Goal: Task Accomplishment & Management: Complete application form

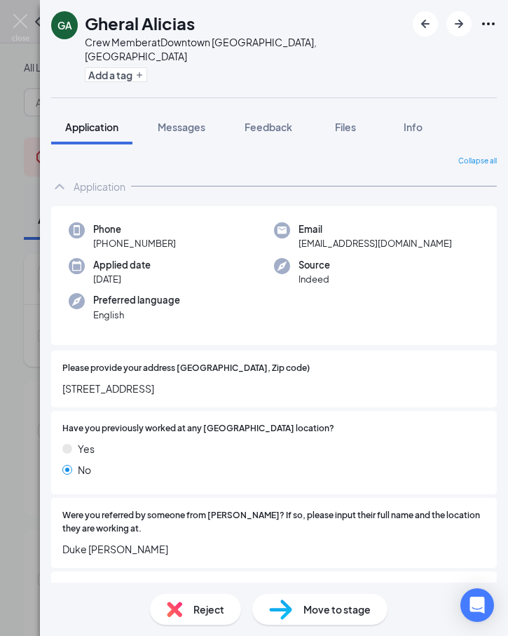
click at [179, 73] on div "GA Gheral Alicias Crew Member at Downtown [GEOGRAPHIC_DATA], HI Add a tag" at bounding box center [274, 48] width 468 height 97
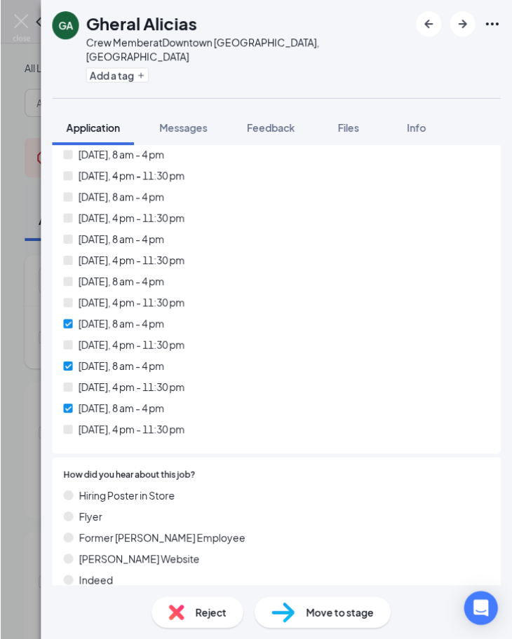
scroll to position [1200, 0]
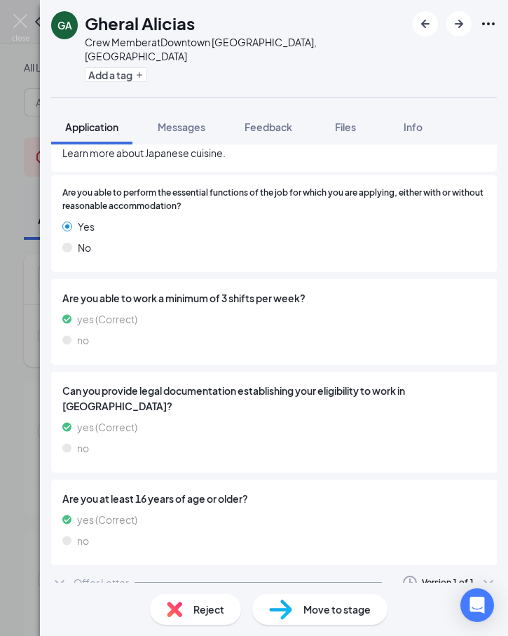
click at [203, 569] on div "Offer Letter Version 1 of 1" at bounding box center [274, 583] width 446 height 28
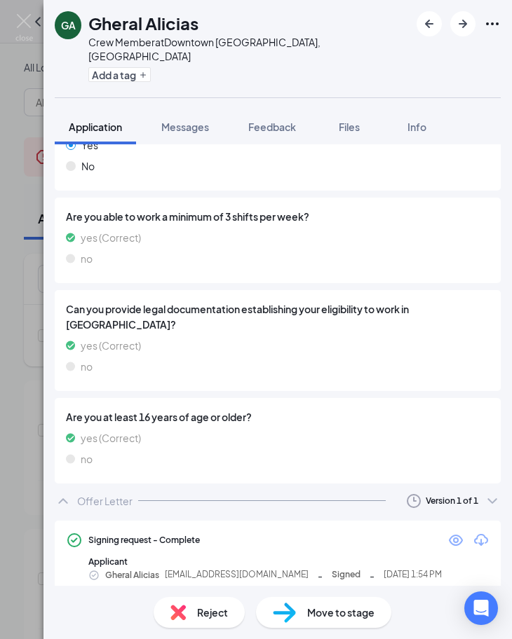
scroll to position [1276, 0]
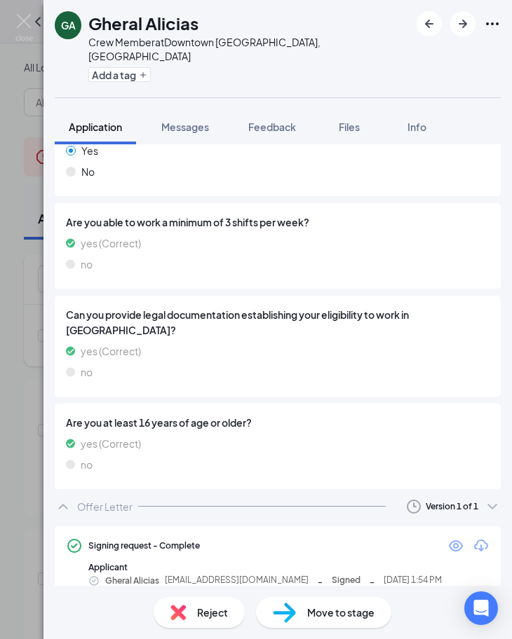
click at [449, 540] on icon "Eye" at bounding box center [456, 545] width 14 height 11
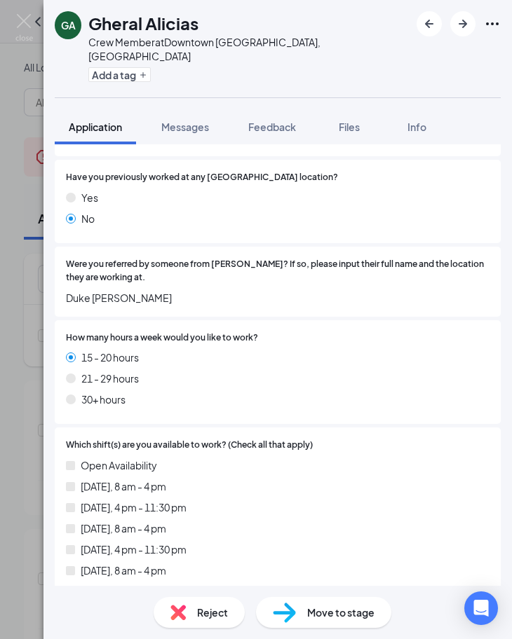
scroll to position [0, 0]
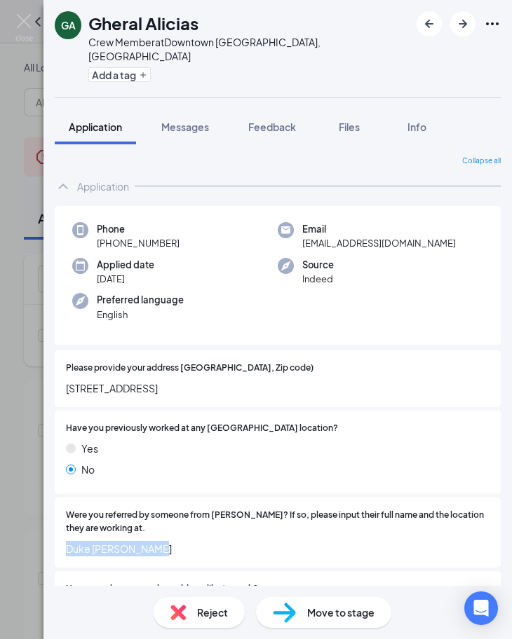
drag, startPoint x: 102, startPoint y: 540, endPoint x: 64, endPoint y: 537, distance: 37.3
click at [64, 537] on div "Were you referred by someone from [PERSON_NAME]? If so, please input their full…" at bounding box center [278, 533] width 446 height 70
copy span "Duke [PERSON_NAME]"
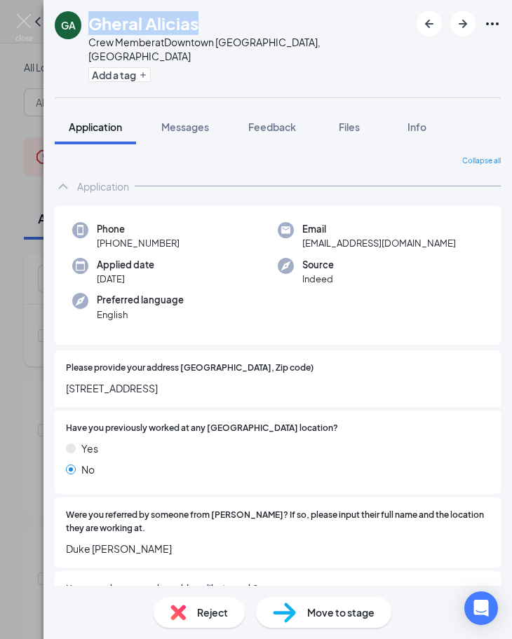
drag, startPoint x: 210, startPoint y: 29, endPoint x: 92, endPoint y: 27, distance: 118.5
click at [92, 27] on div "Gheral Alicias" at bounding box center [248, 23] width 321 height 24
copy h1 "Gheral Alicias"
drag, startPoint x: 190, startPoint y: 222, endPoint x: 107, endPoint y: 231, distance: 83.1
click at [107, 231] on div "Phone [PHONE_NUMBER]" at bounding box center [174, 236] width 205 height 29
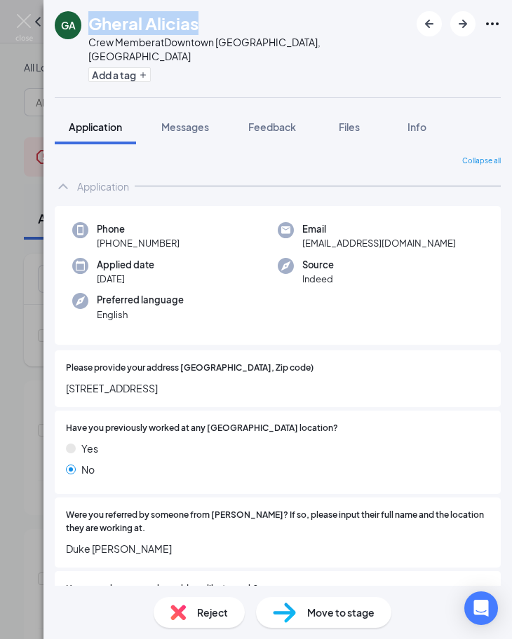
copy span "[PHONE_NUMBER]"
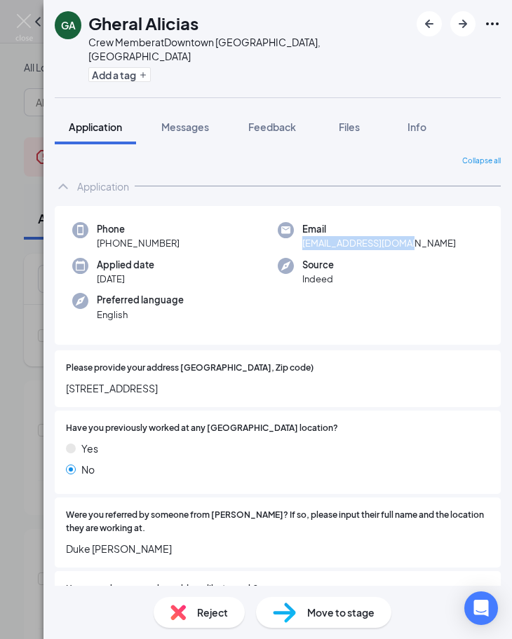
drag, startPoint x: 412, startPoint y: 230, endPoint x: 295, endPoint y: 235, distance: 117.2
click at [295, 235] on div "Email [EMAIL_ADDRESS][DOMAIN_NAME]" at bounding box center [380, 236] width 205 height 29
copy span "[EMAIL_ADDRESS][DOMAIN_NAME]"
click at [315, 625] on div "Move to stage" at bounding box center [323, 612] width 135 height 31
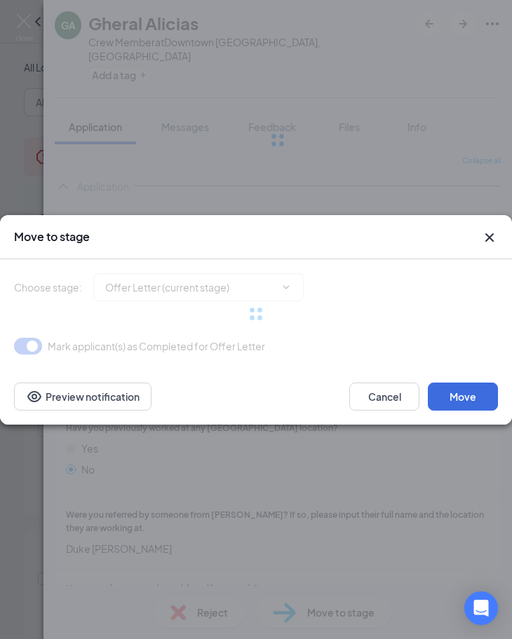
type input "Hiring Complete (final stage)"
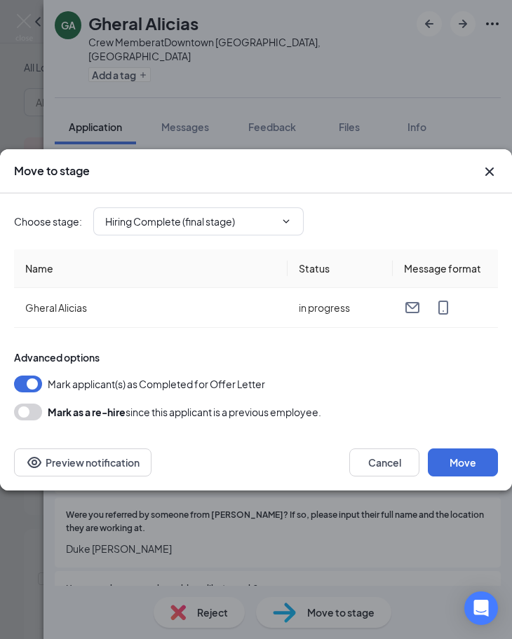
click at [503, 456] on div "Cancel Move Preview notification" at bounding box center [256, 463] width 512 height 56
click at [466, 461] on button "Move" at bounding box center [463, 463] width 70 height 28
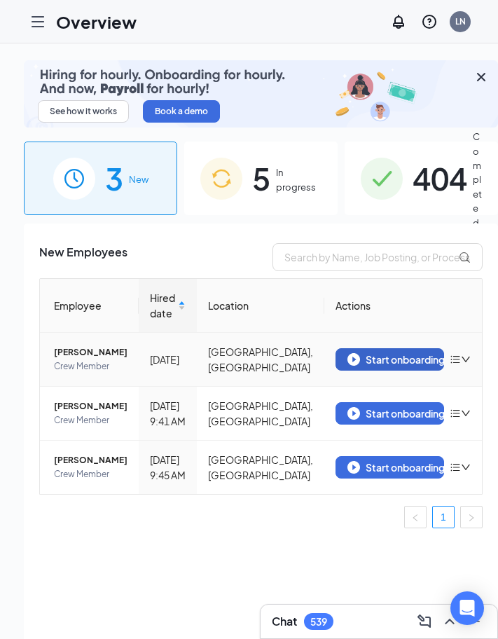
click at [359, 361] on div "Start onboarding" at bounding box center [390, 359] width 85 height 13
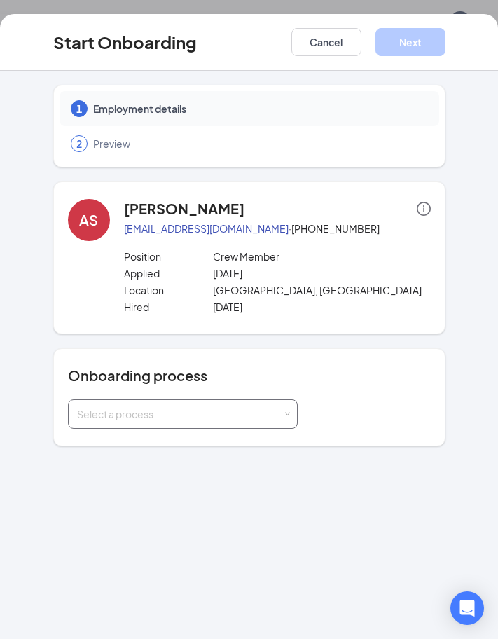
click at [196, 418] on div "Select a process" at bounding box center [179, 414] width 205 height 14
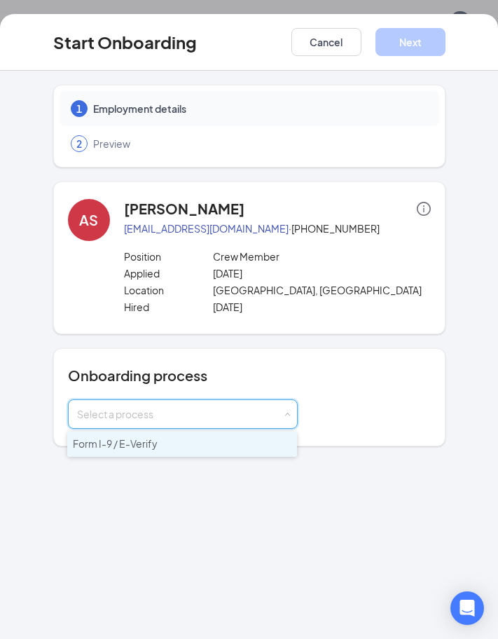
click at [140, 447] on span "Form I-9 / E-Verify" at bounding box center [115, 443] width 85 height 13
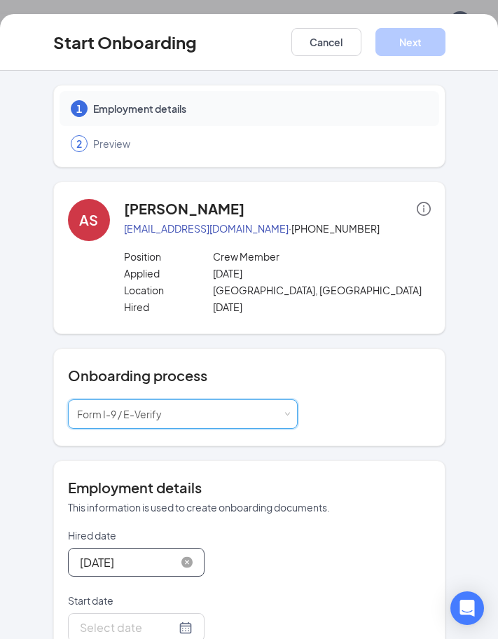
click at [132, 554] on input "Sep 14, 2025" at bounding box center [128, 563] width 96 height 18
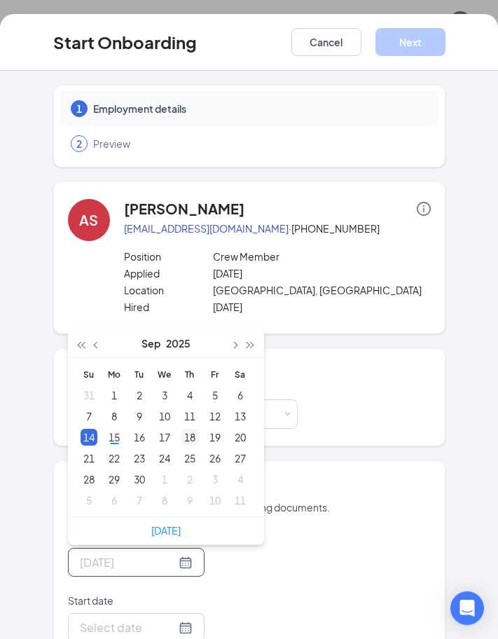
type input "Sep 18, 2025"
click at [193, 442] on td "18" at bounding box center [189, 437] width 25 height 21
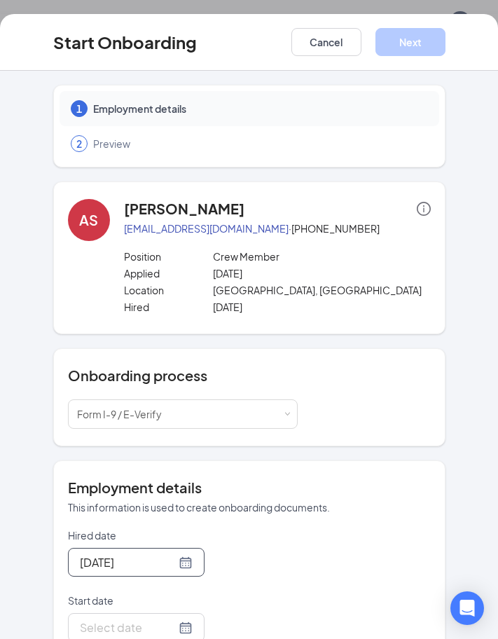
scroll to position [100, 0]
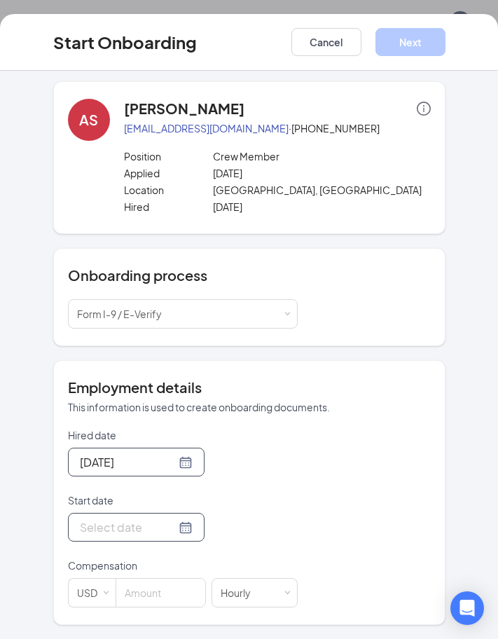
click at [123, 525] on input "Start date" at bounding box center [128, 528] width 96 height 18
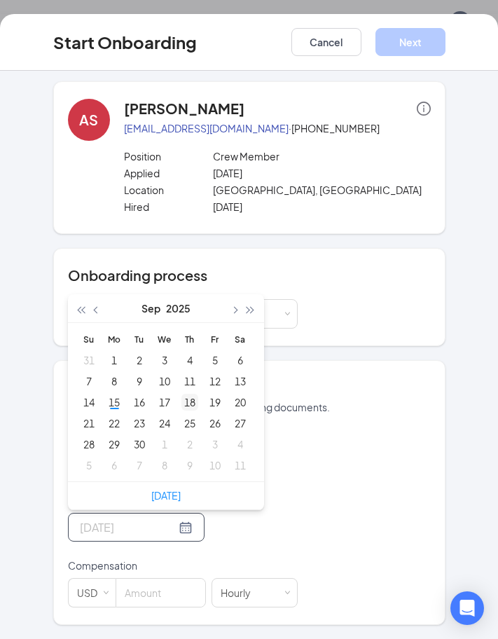
type input "Sep 18, 2025"
click at [182, 406] on div "18" at bounding box center [190, 402] width 17 height 17
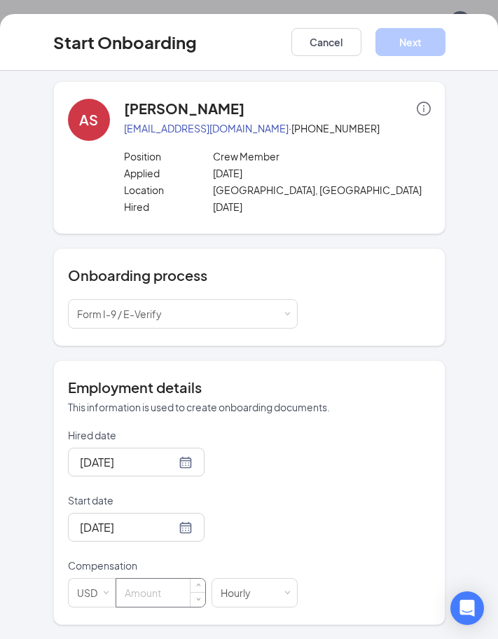
click at [157, 598] on input at bounding box center [160, 593] width 89 height 28
type input "18.5"
click at [287, 486] on form "Hired date Sep 18, 2025 Sep 2025 Su Mo Tu We Th Fr Sa 31 1 2 3 4 5 6 7 8 9 10 1…" at bounding box center [183, 517] width 230 height 179
click at [406, 46] on button "Next" at bounding box center [411, 42] width 70 height 28
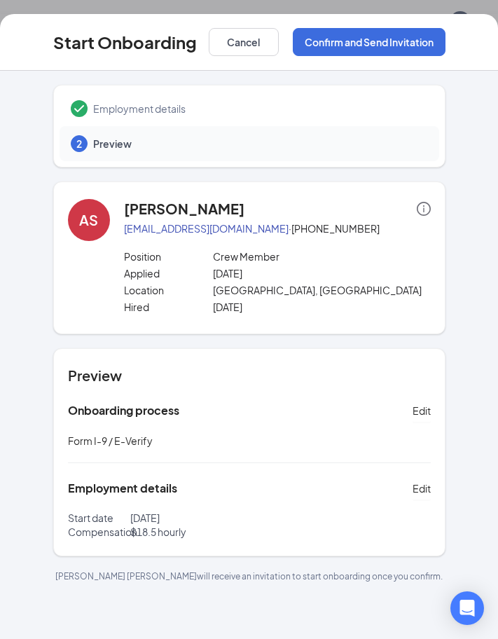
scroll to position [0, 0]
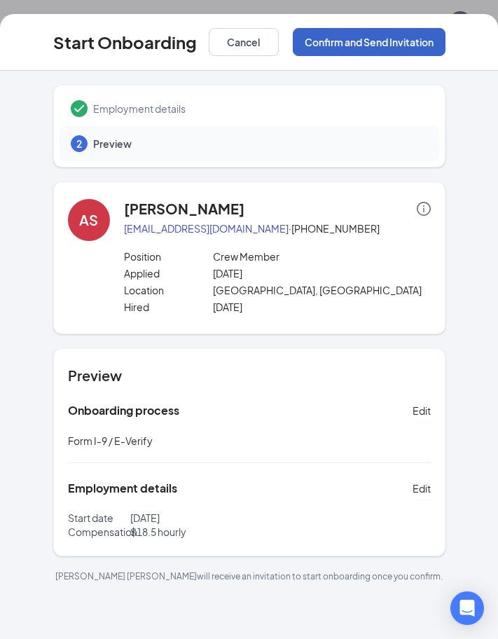
click at [388, 43] on button "Confirm and Send Invitation" at bounding box center [369, 42] width 153 height 28
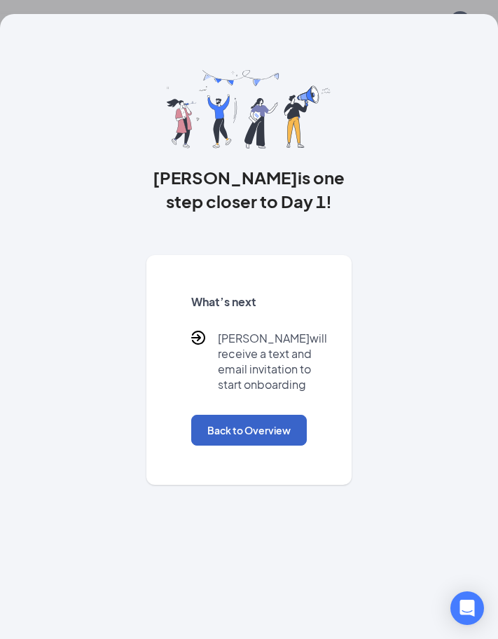
click at [265, 446] on button "Back to Overview" at bounding box center [249, 430] width 116 height 31
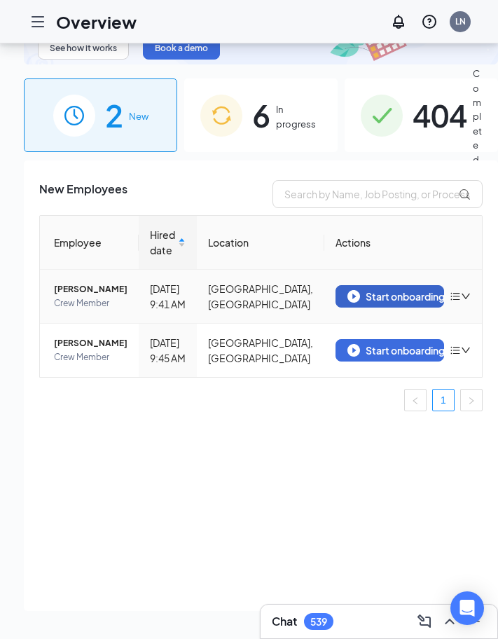
click at [348, 294] on div "Start onboarding" at bounding box center [390, 296] width 85 height 13
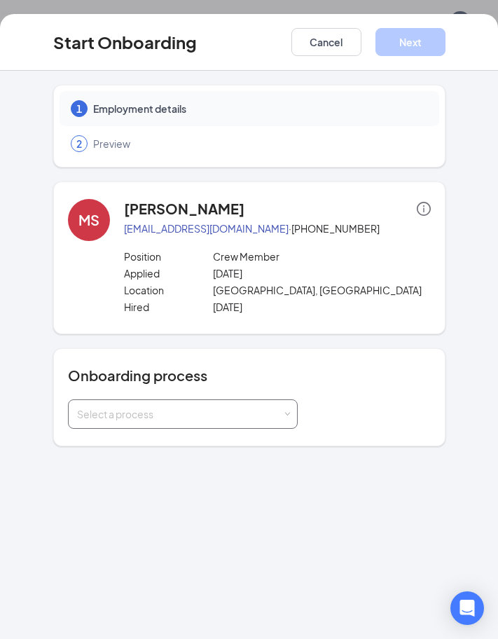
click at [213, 414] on div "Select a process" at bounding box center [179, 414] width 205 height 14
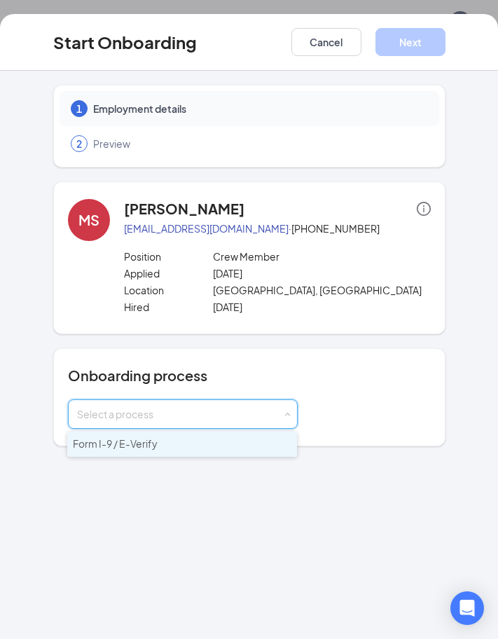
click at [160, 454] on li "Form I-9 / E-Verify" at bounding box center [182, 444] width 230 height 25
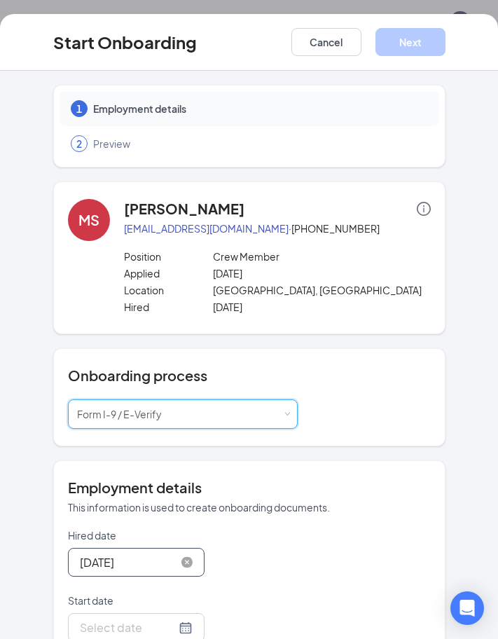
click at [129, 563] on input "Sep 15, 2025" at bounding box center [128, 563] width 96 height 18
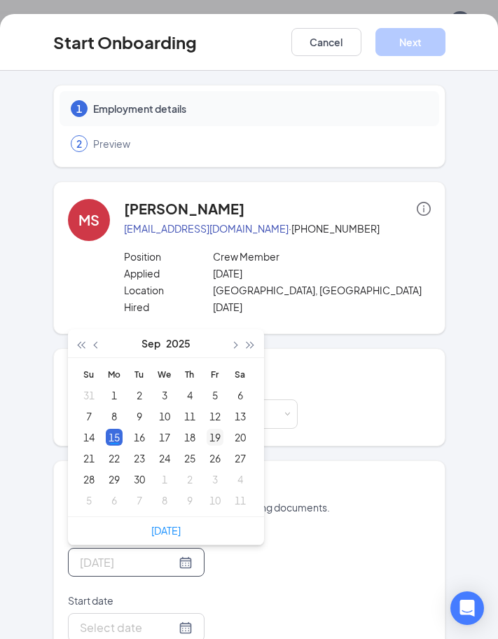
type input "Sep 19, 2025"
click at [207, 437] on div "19" at bounding box center [215, 437] width 17 height 17
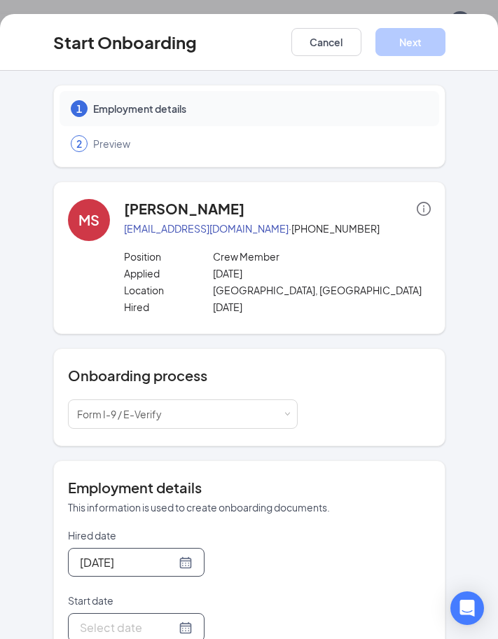
click at [118, 635] on div at bounding box center [136, 627] width 137 height 29
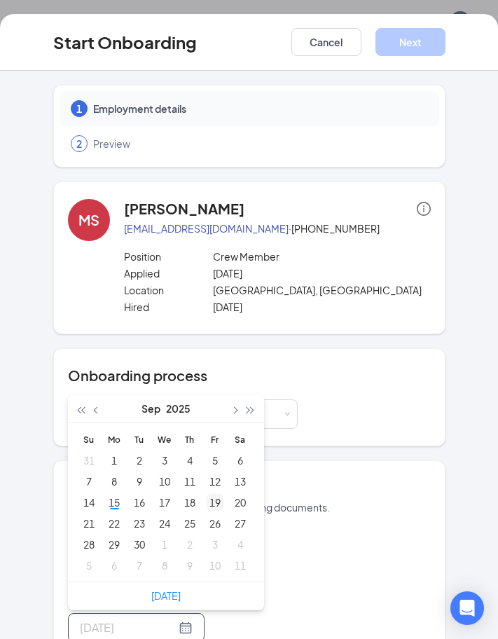
type input "Sep 19, 2025"
click at [209, 500] on div "19" at bounding box center [215, 502] width 17 height 17
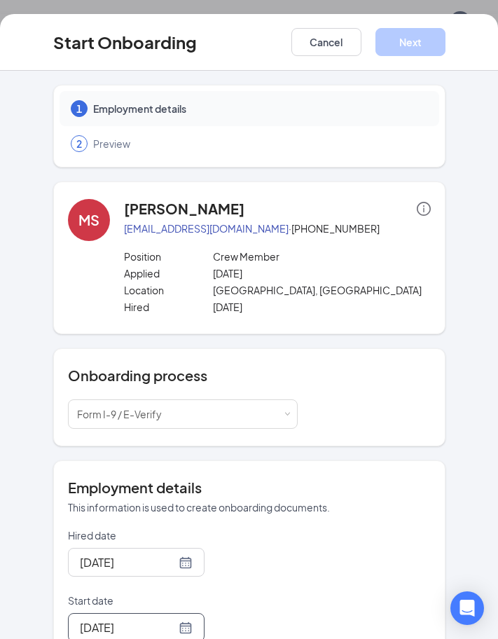
scroll to position [100, 0]
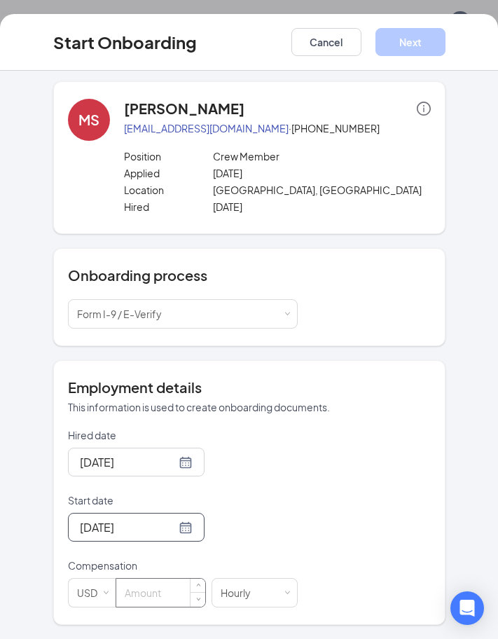
click at [163, 595] on input at bounding box center [160, 593] width 89 height 28
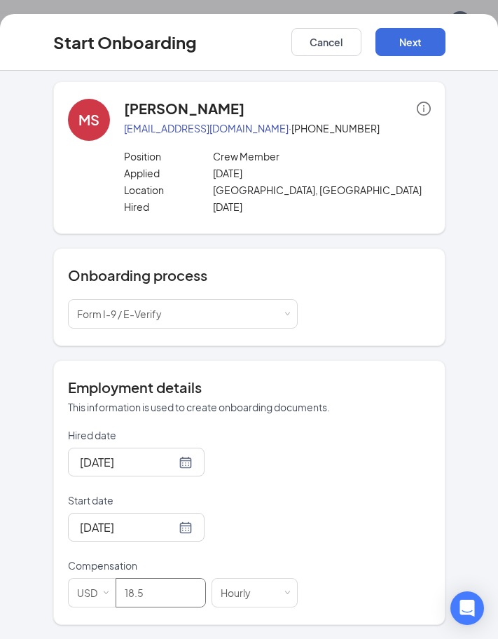
type input "18.5"
click at [288, 526] on div "Sep 19, 2025" at bounding box center [183, 527] width 230 height 29
click at [398, 43] on button "Next" at bounding box center [411, 42] width 70 height 28
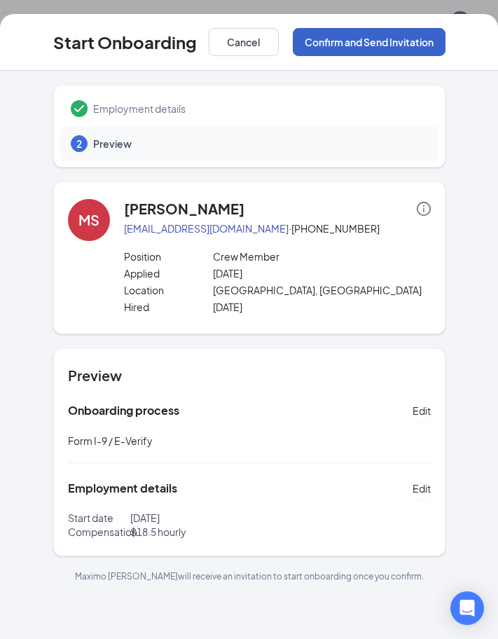
click at [398, 43] on button "Confirm and Send Invitation" at bounding box center [369, 42] width 153 height 28
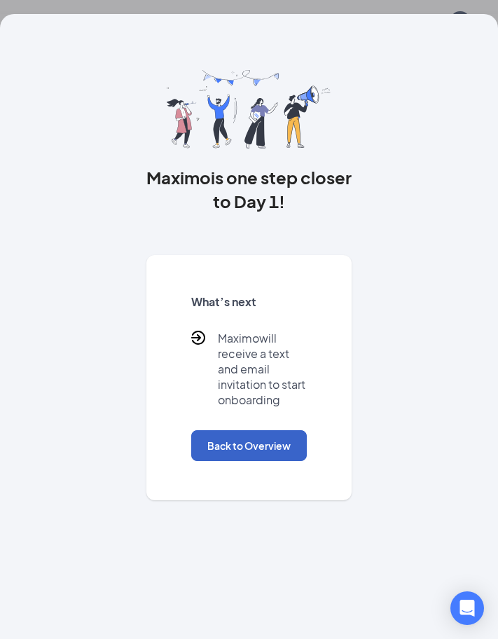
click at [221, 442] on button "Back to Overview" at bounding box center [249, 445] width 116 height 31
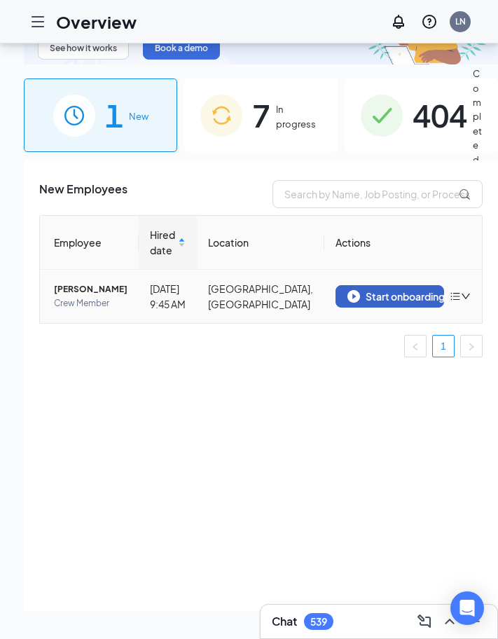
click at [348, 290] on div "Start onboarding" at bounding box center [390, 296] width 85 height 13
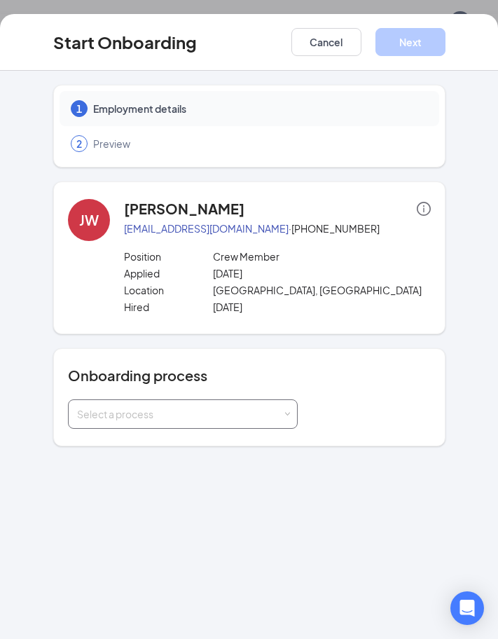
click at [250, 408] on div "Select a process" at bounding box center [179, 414] width 205 height 14
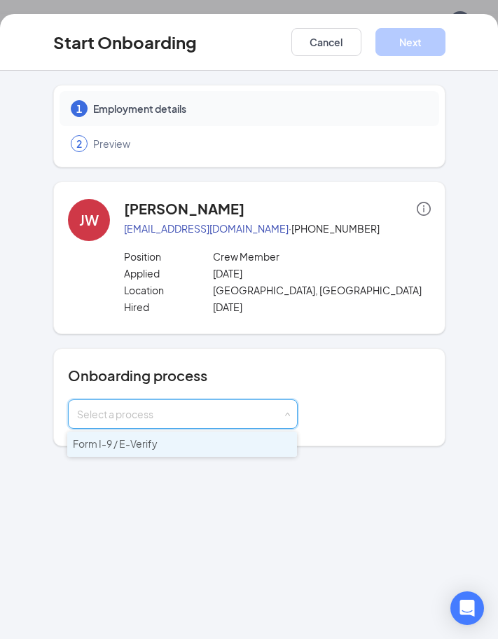
click at [187, 453] on li "Form I-9 / E-Verify" at bounding box center [182, 444] width 230 height 25
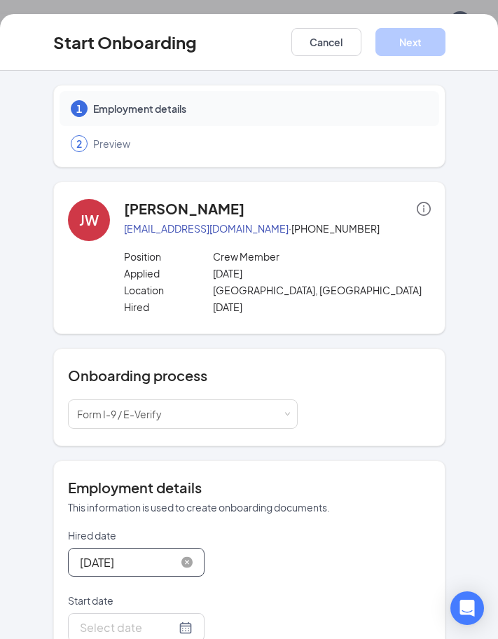
click at [130, 558] on input "Sep 15, 2025" at bounding box center [128, 563] width 96 height 18
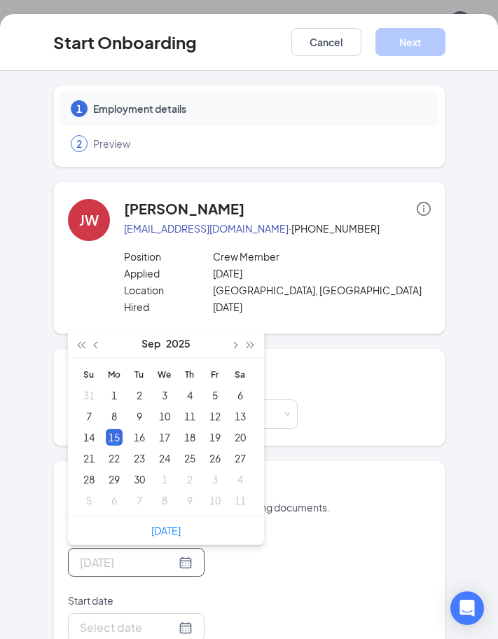
type input "Sep 15, 2025"
click at [112, 440] on div "15" at bounding box center [114, 437] width 17 height 17
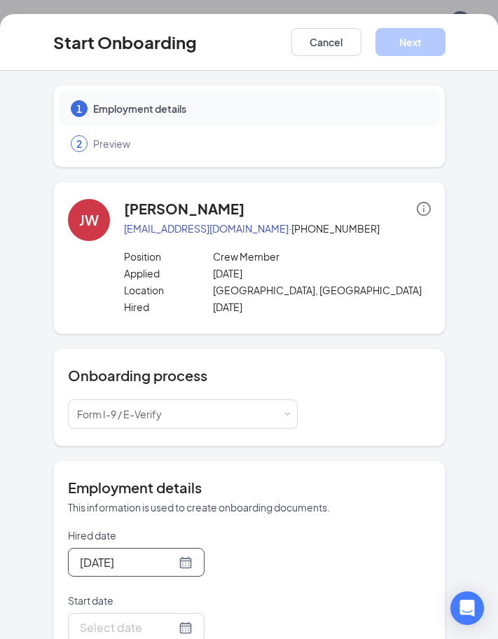
scroll to position [100, 0]
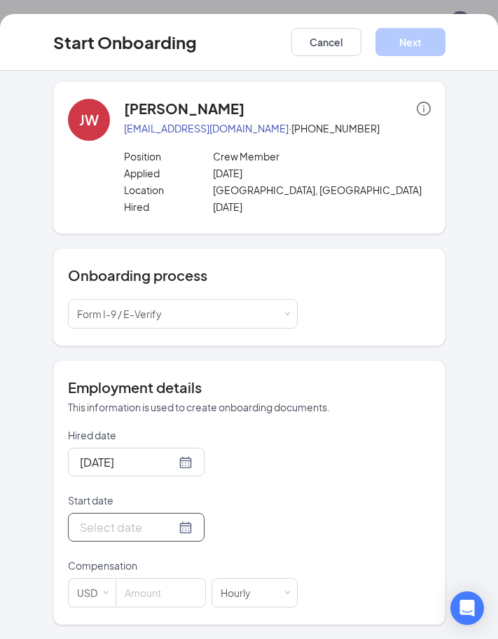
click at [124, 527] on input "Start date" at bounding box center [128, 528] width 96 height 18
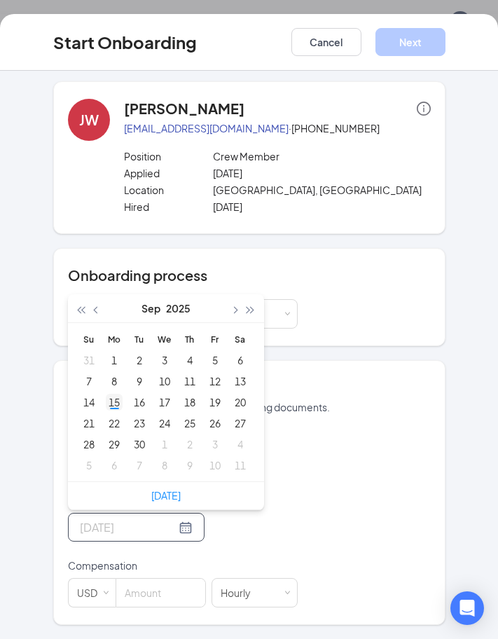
type input "Sep 15, 2025"
click at [106, 395] on div "15" at bounding box center [114, 402] width 17 height 17
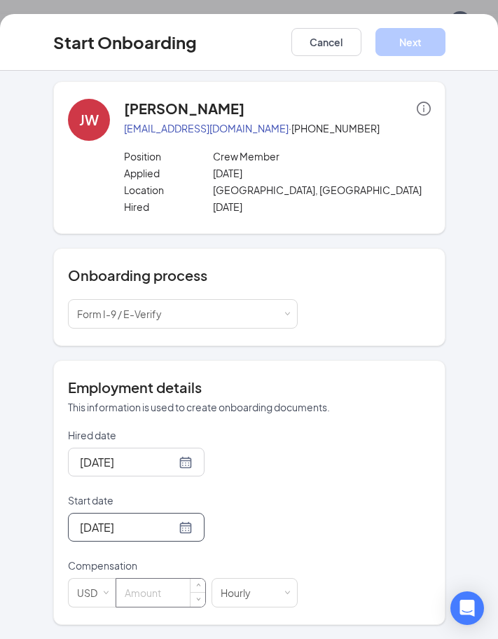
click at [151, 594] on input at bounding box center [160, 593] width 89 height 28
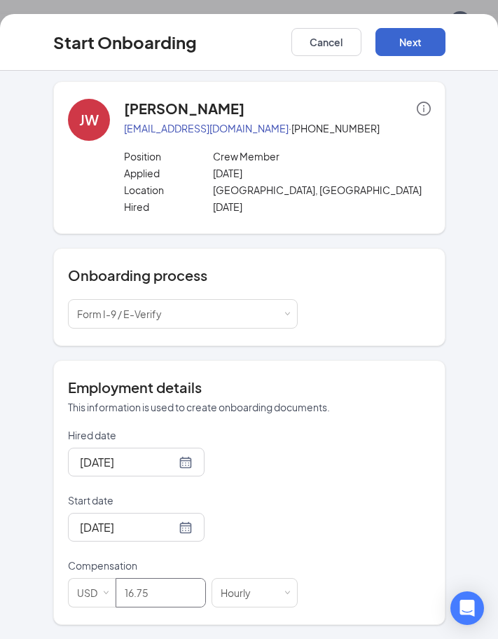
type input "16.75"
click at [409, 38] on button "Next" at bounding box center [411, 42] width 70 height 28
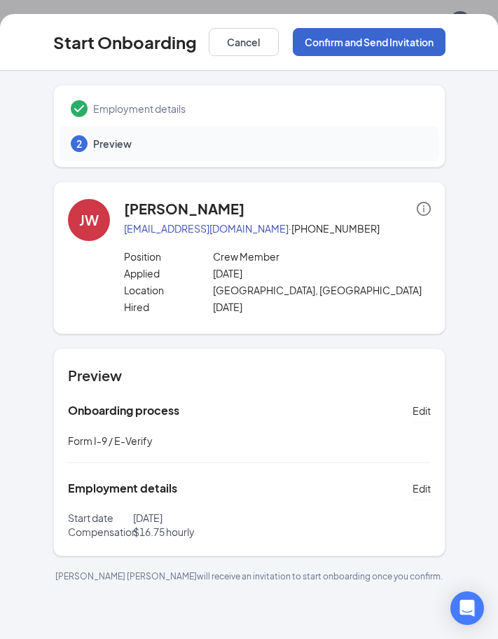
scroll to position [0, 0]
click at [409, 38] on button "Confirm and Send Invitation" at bounding box center [369, 42] width 153 height 28
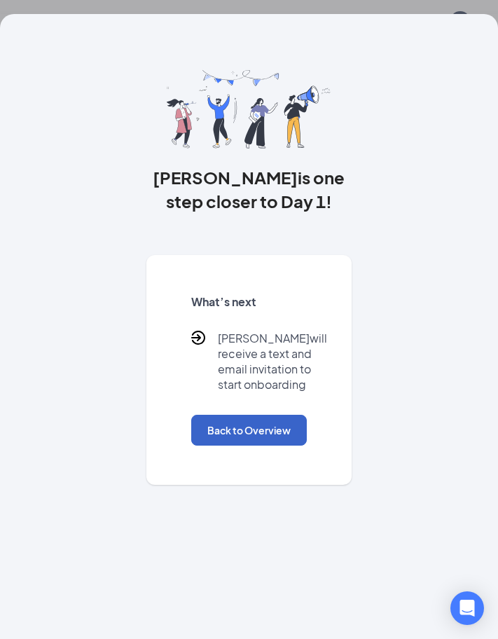
click at [242, 426] on button "Back to Overview" at bounding box center [249, 430] width 116 height 31
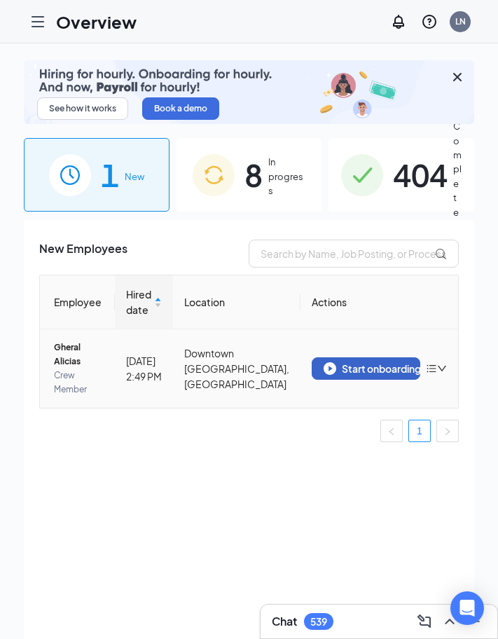
click at [355, 362] on div "Start onboarding" at bounding box center [366, 368] width 85 height 13
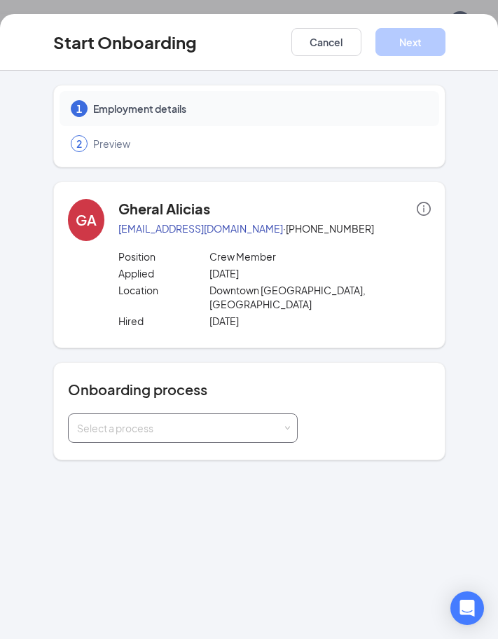
click at [175, 421] on div "Select a process" at bounding box center [179, 428] width 205 height 14
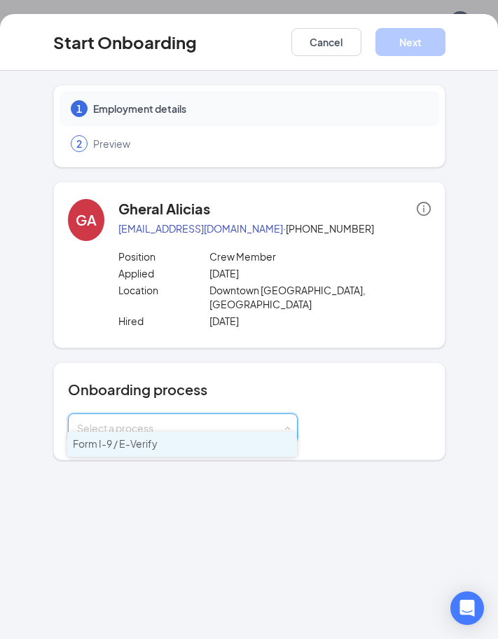
click at [164, 437] on li "Form I-9 / E-Verify" at bounding box center [182, 444] width 230 height 25
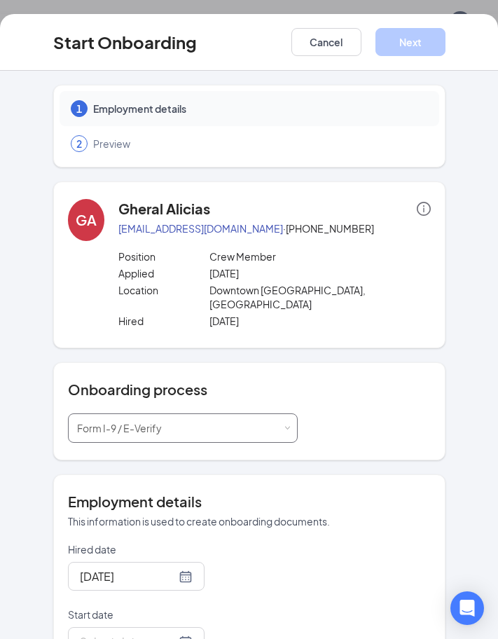
scroll to position [100, 0]
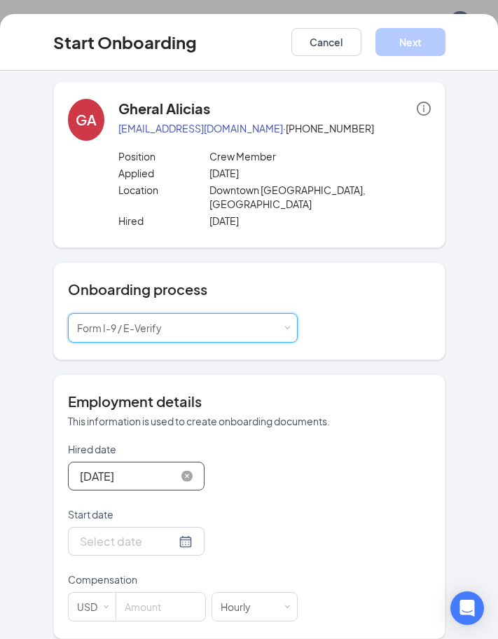
click at [125, 468] on input "Sep 15, 2025" at bounding box center [128, 477] width 96 height 18
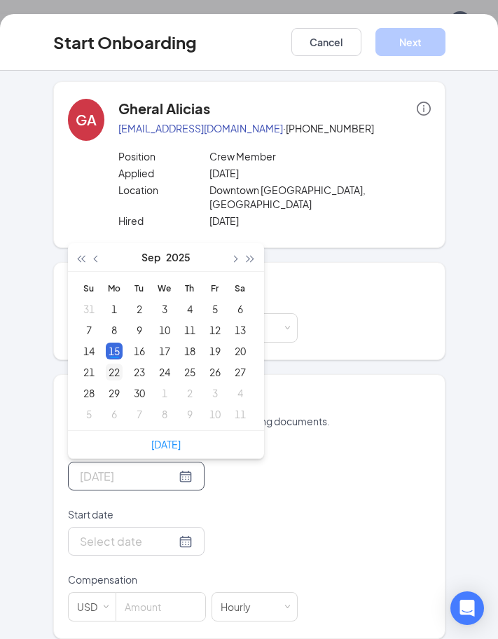
type input "Sep 22, 2025"
click at [102, 362] on td "22" at bounding box center [114, 372] width 25 height 21
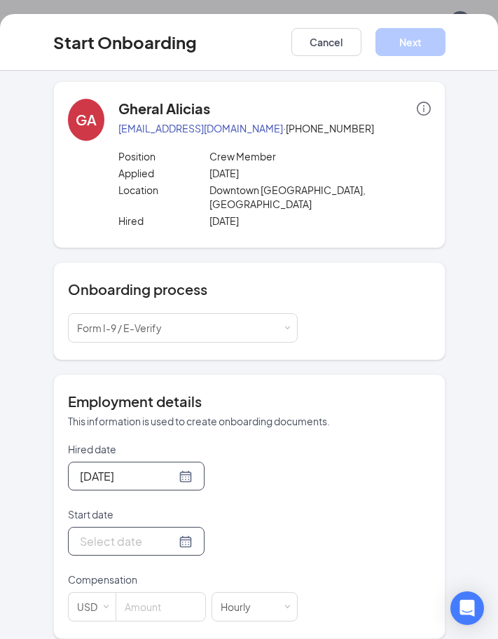
click at [95, 533] on input "Start date" at bounding box center [128, 542] width 96 height 18
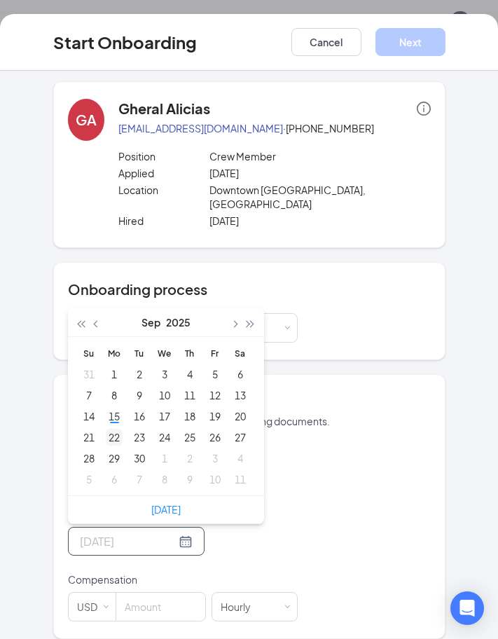
type input "Sep 22, 2025"
click at [107, 429] on div "22" at bounding box center [114, 437] width 17 height 17
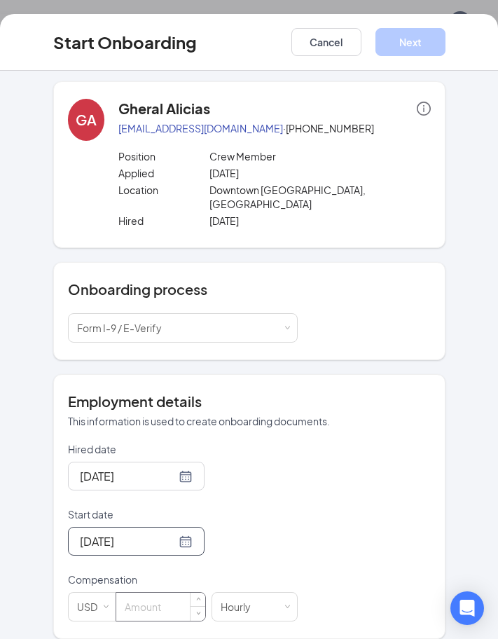
click at [130, 593] on input at bounding box center [160, 607] width 89 height 28
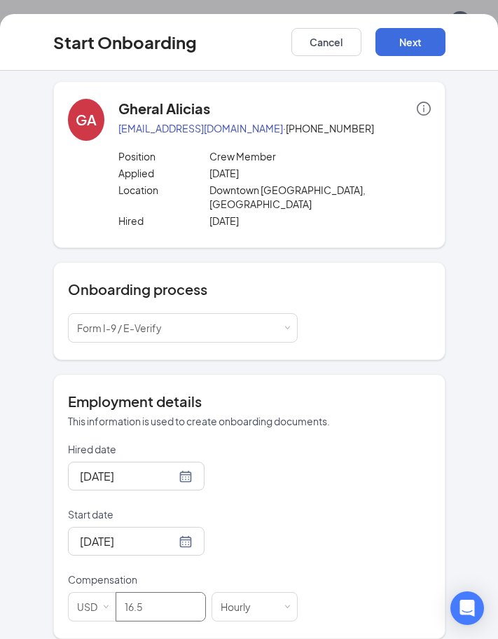
type input "16.5"
click at [299, 546] on div "Hired date Sep 22, 2025 Sep 2025 Su Mo Tu We Th Fr Sa 31 1 2 3 4 5 6 7 8 9 10 1…" at bounding box center [249, 531] width 363 height 179
click at [400, 20] on div "Start Onboarding Cancel Next" at bounding box center [249, 42] width 498 height 57
click at [404, 43] on button "Next" at bounding box center [411, 42] width 70 height 28
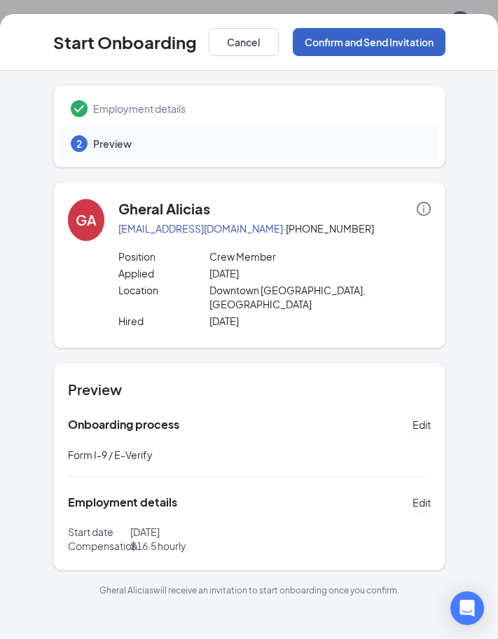
click at [404, 43] on button "Confirm and Send Invitation" at bounding box center [369, 42] width 153 height 28
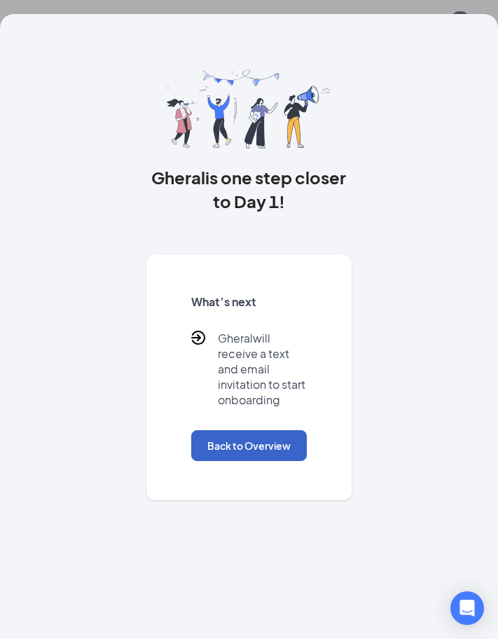
click at [252, 447] on button "Back to Overview" at bounding box center [249, 445] width 116 height 31
